Goal: Navigation & Orientation: Find specific page/section

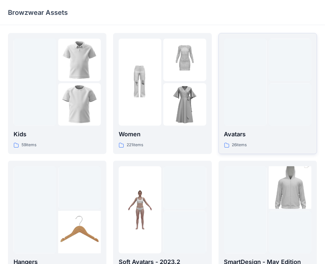
click at [245, 112] on div at bounding box center [245, 82] width 43 height 87
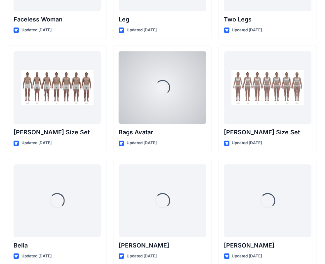
scroll to position [666, 0]
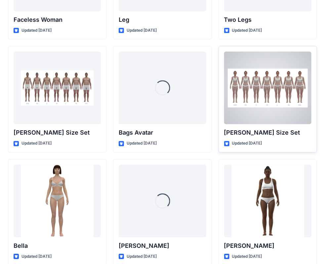
click at [255, 95] on div at bounding box center [267, 88] width 87 height 73
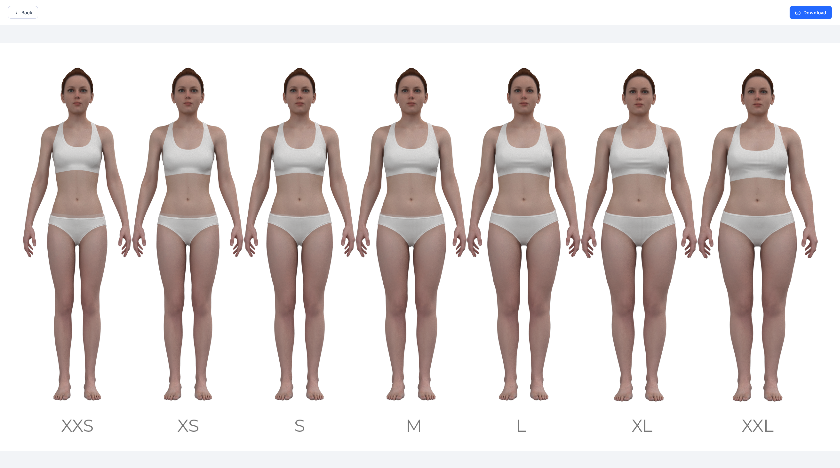
click at [330, 190] on img at bounding box center [420, 247] width 840 height 408
drag, startPoint x: 640, startPoint y: 188, endPoint x: 604, endPoint y: 215, distance: 45.1
click at [330, 215] on img at bounding box center [420, 247] width 840 height 408
drag, startPoint x: 640, startPoint y: 189, endPoint x: 669, endPoint y: 217, distance: 40.6
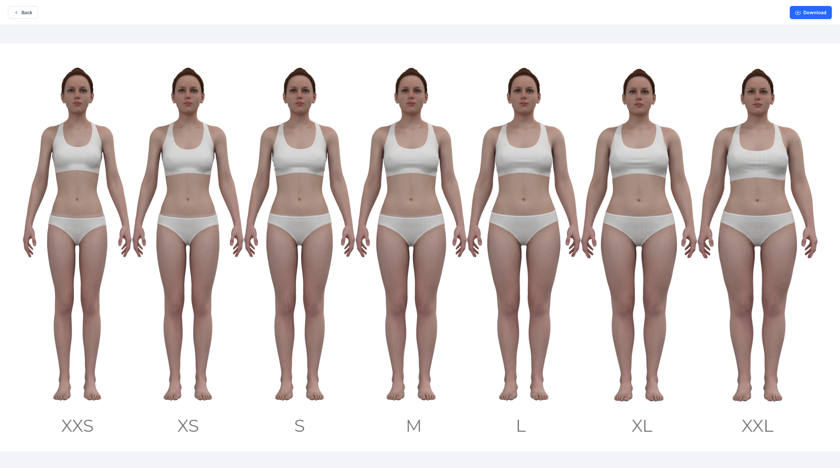
click at [330, 217] on img at bounding box center [420, 247] width 840 height 408
click at [330, 17] on button "Download" at bounding box center [811, 12] width 42 height 13
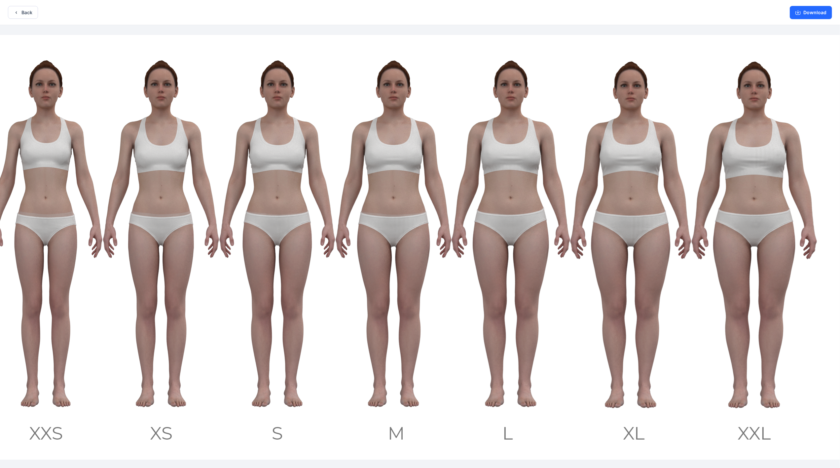
click at [330, 264] on img at bounding box center [402, 247] width 875 height 425
click at [330, 211] on img at bounding box center [402, 247] width 875 height 425
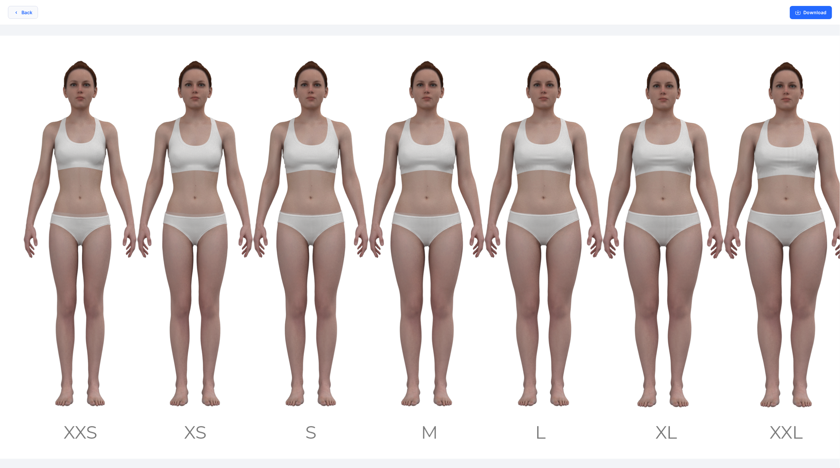
click at [24, 15] on button "Back" at bounding box center [23, 12] width 30 height 13
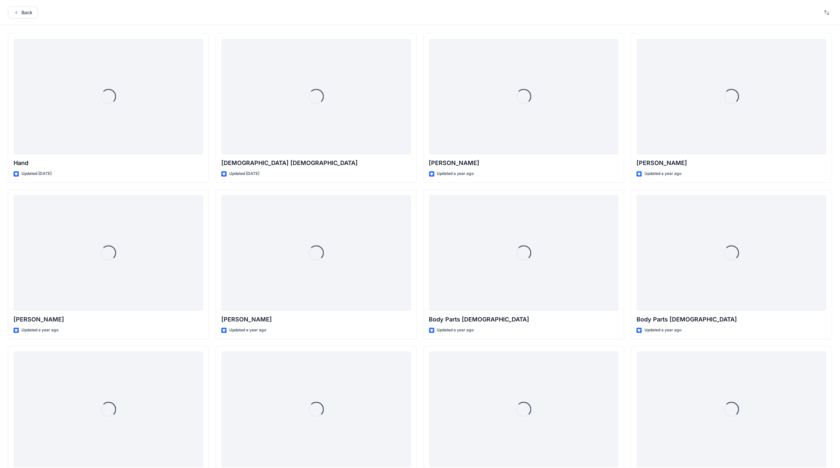
scroll to position [662, 0]
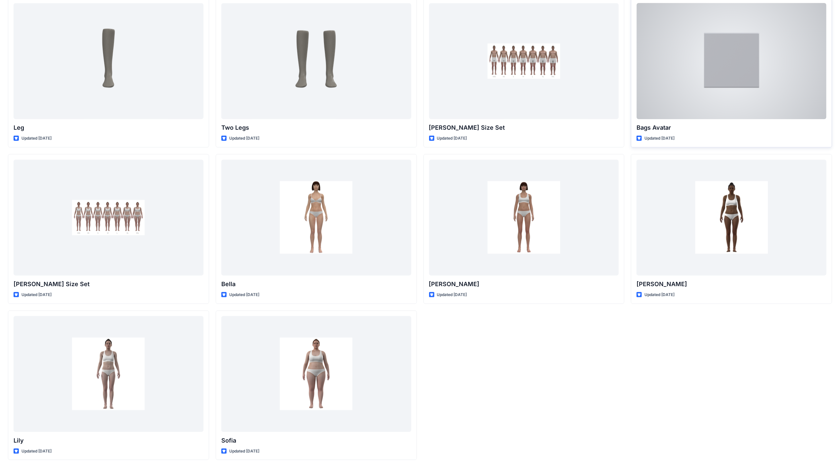
click at [330, 2] on div "Bags Avatar Updated [DATE]" at bounding box center [731, 73] width 201 height 150
